Goal: Task Accomplishment & Management: Manage account settings

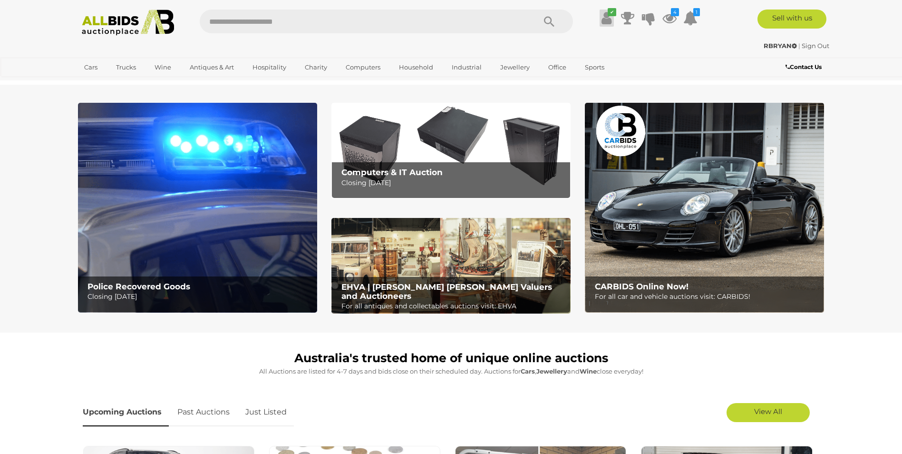
click at [604, 16] on icon at bounding box center [607, 18] width 10 height 17
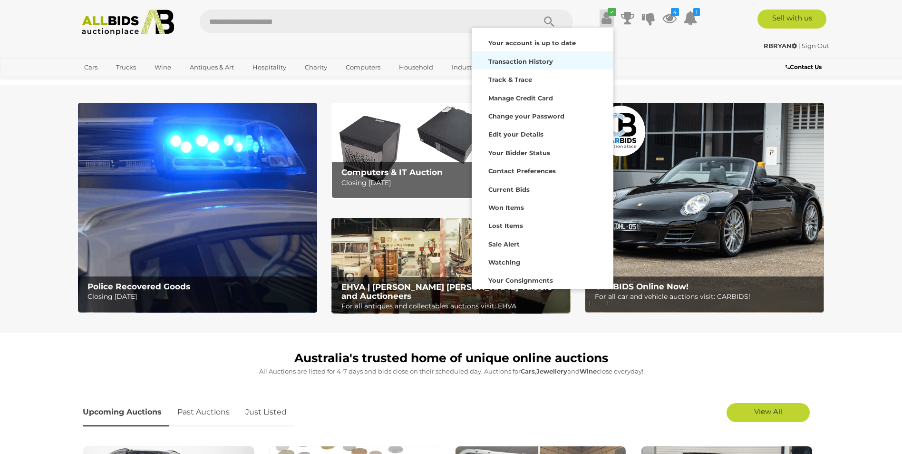
click at [520, 60] on strong "Transaction History" at bounding box center [520, 62] width 65 height 8
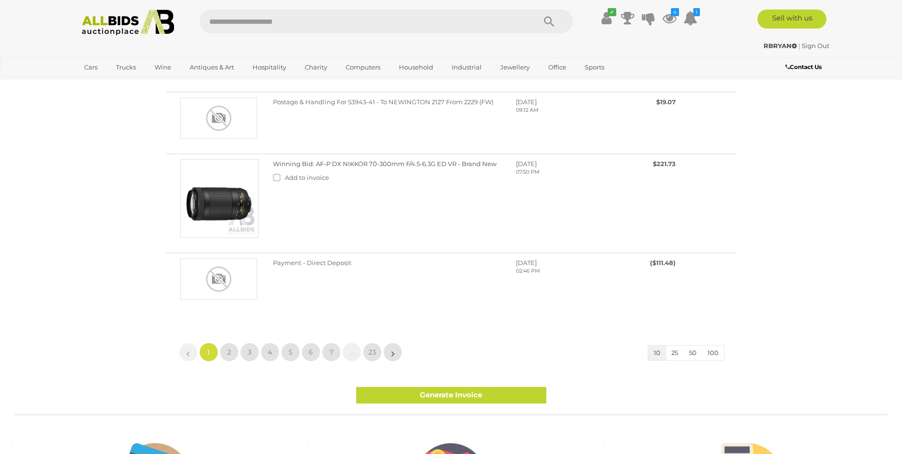
scroll to position [856, 0]
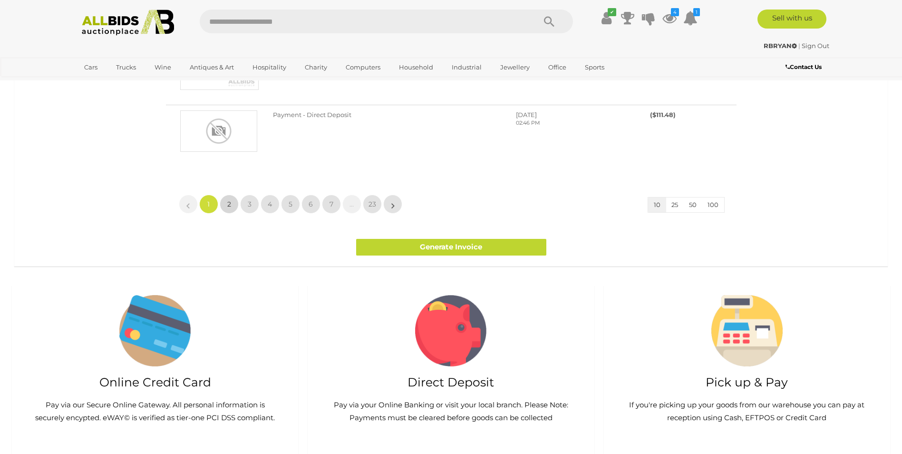
click at [224, 204] on link "2" at bounding box center [229, 204] width 19 height 19
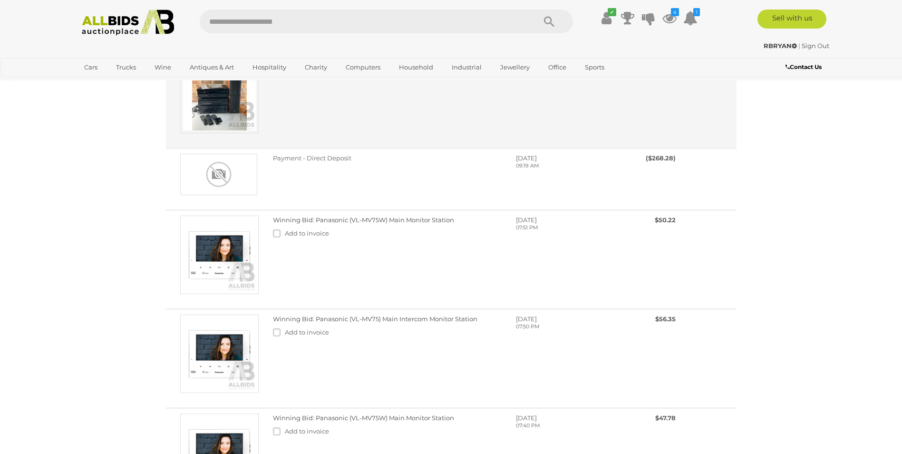
scroll to position [428, 0]
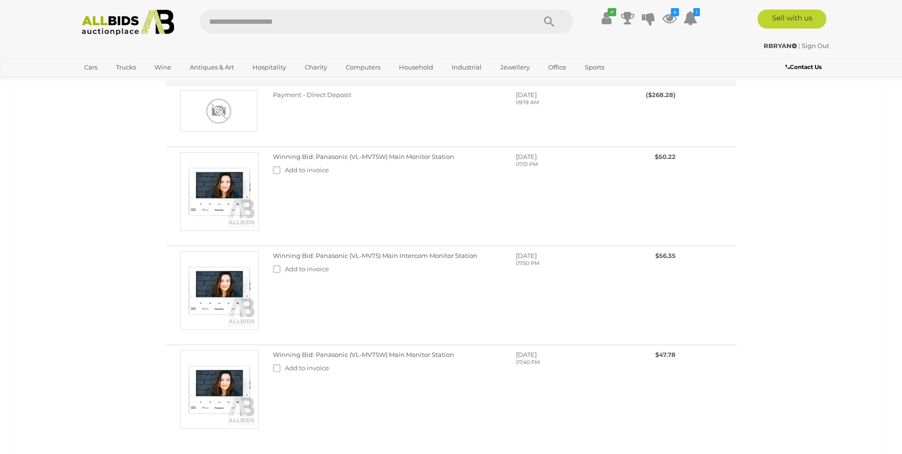
click at [228, 70] on img at bounding box center [219, 30] width 78 height 78
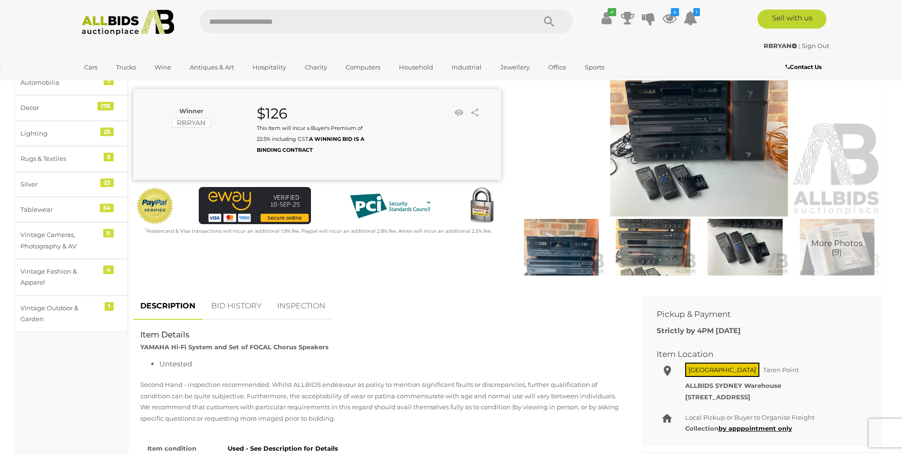
scroll to position [95, 0]
